Goal: Information Seeking & Learning: Compare options

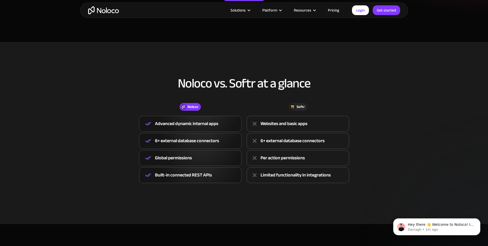
scroll to position [165, 0]
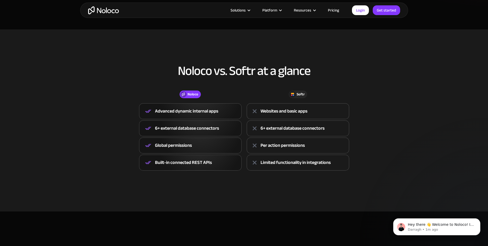
click at [285, 109] on div "Websites and basic apps" at bounding box center [283, 112] width 47 height 8
click at [278, 129] on div "6+ external database connectors" at bounding box center [292, 129] width 64 height 8
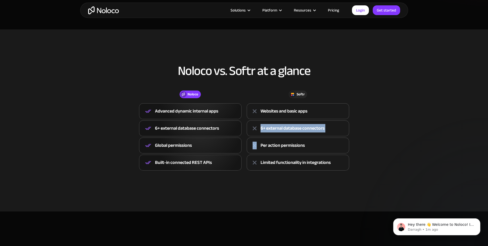
drag, startPoint x: 278, startPoint y: 129, endPoint x: 280, endPoint y: 148, distance: 20.1
click at [278, 129] on div "6+ external database connectors" at bounding box center [292, 129] width 64 height 8
click at [280, 150] on div "Per action permissions" at bounding box center [282, 146] width 44 height 8
click at [280, 149] on div "Per action permissions" at bounding box center [282, 146] width 44 height 8
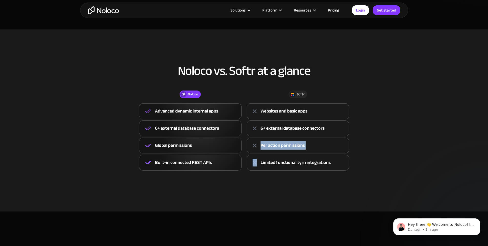
click at [280, 150] on div "Per action permissions" at bounding box center [282, 146] width 44 height 8
click at [271, 161] on div "Limited functionality in integrations" at bounding box center [295, 163] width 70 height 8
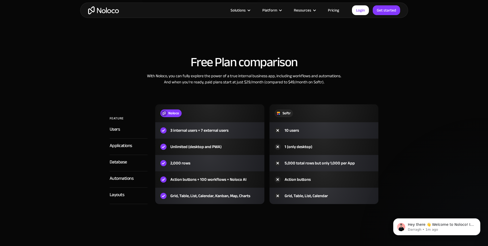
scroll to position [606, 0]
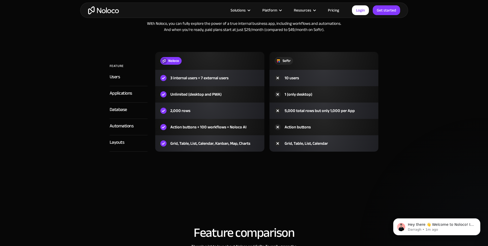
click at [182, 73] on div "3 internal users + 7 external users" at bounding box center [209, 78] width 109 height 16
drag, startPoint x: 182, startPoint y: 73, endPoint x: 183, endPoint y: 79, distance: 6.5
click at [182, 73] on div "3 internal users + 7 external users" at bounding box center [209, 78] width 109 height 16
click at [185, 95] on div "Unlimited (desktop and PWA)" at bounding box center [195, 94] width 51 height 6
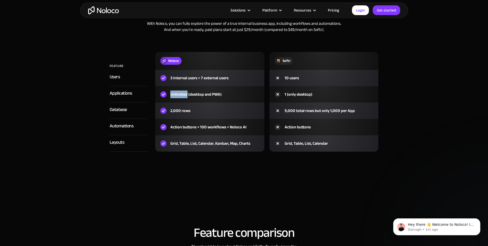
click at [185, 95] on div "Unlimited (desktop and PWA)" at bounding box center [195, 94] width 51 height 6
drag, startPoint x: 185, startPoint y: 95, endPoint x: 187, endPoint y: 104, distance: 10.1
click at [185, 95] on div "Unlimited (desktop and PWA)" at bounding box center [195, 94] width 51 height 6
click at [187, 112] on div "2,000 rows" at bounding box center [180, 111] width 20 height 6
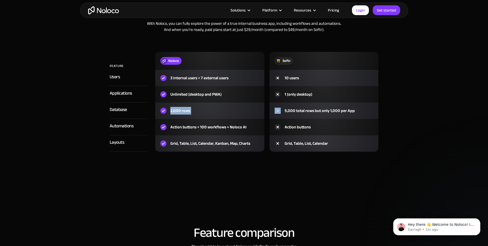
click at [187, 112] on div "2,000 rows" at bounding box center [180, 111] width 20 height 6
click at [190, 129] on div "Action buttons + 100 workflows + Noloco AI" at bounding box center [208, 127] width 76 height 6
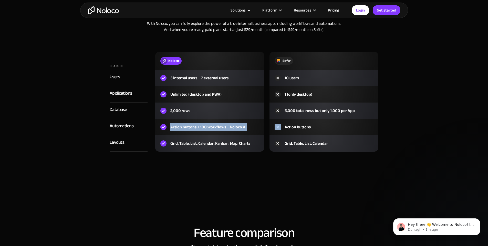
click at [190, 129] on div "Action buttons + 100 workflows + Noloco AI" at bounding box center [208, 127] width 76 height 6
click at [192, 140] on div "Grid, Table, List, Calendar, Kanban, Map, Charts" at bounding box center [209, 143] width 109 height 16
click at [192, 141] on div "Grid, Table, List, Calendar, Kanban, Map, Charts" at bounding box center [210, 144] width 80 height 6
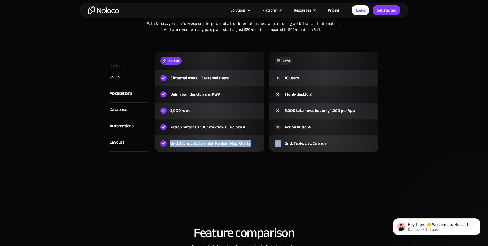
drag, startPoint x: 192, startPoint y: 140, endPoint x: 205, endPoint y: 144, distance: 14.2
click at [192, 141] on div "Grid, Table, List, Calendar, Kanban, Map, Charts" at bounding box center [210, 144] width 80 height 6
click at [248, 159] on div "Free Plan comparison With Noloco, you can fully explore the power of a true int…" at bounding box center [244, 77] width 328 height 180
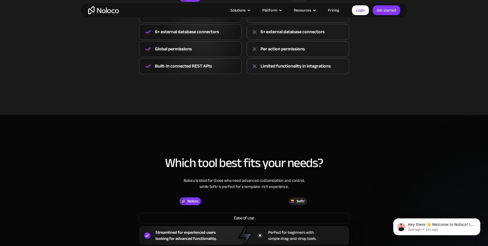
scroll to position [0, 0]
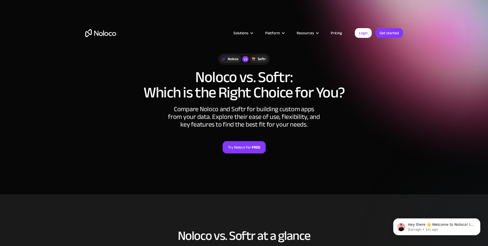
click at [334, 33] on link "Pricing" at bounding box center [336, 33] width 24 height 7
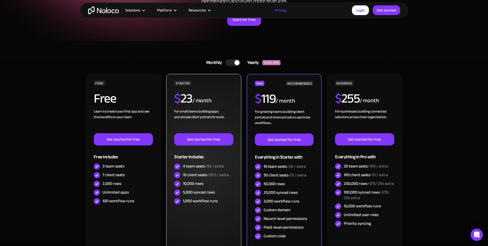
scroll to position [77, 0]
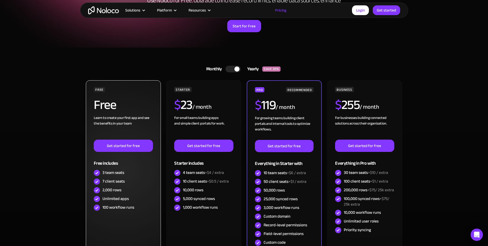
click at [105, 111] on h2 "Free" at bounding box center [105, 105] width 22 height 13
click at [105, 114] on div "FREE Free Learn to create your first app and see the benefits in your team ‍ Ge…" at bounding box center [123, 149] width 59 height 125
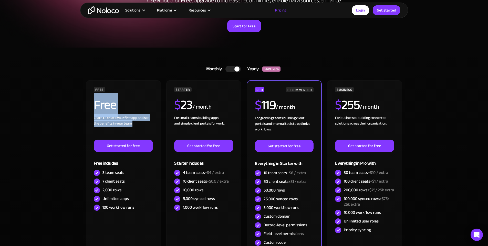
click at [35, 131] on section "Monthly Yearly SAVE 20% Monthly Yearly SAVE 20% FREE Free Learn to create your …" at bounding box center [244, 176] width 488 height 256
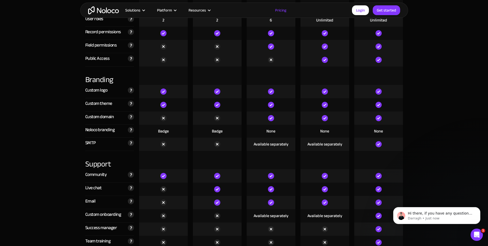
scroll to position [1234, 0]
